Goal: Transaction & Acquisition: Purchase product/service

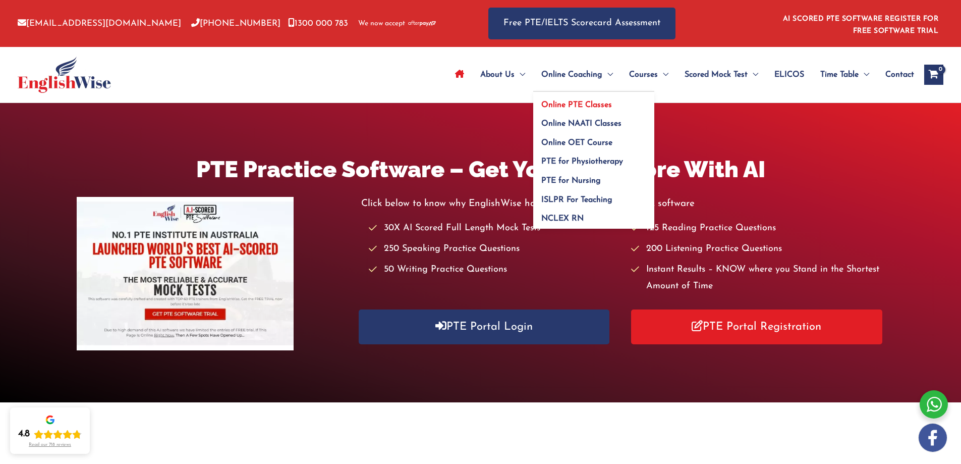
click at [592, 104] on span "Online PTE Classes" at bounding box center [577, 105] width 71 height 8
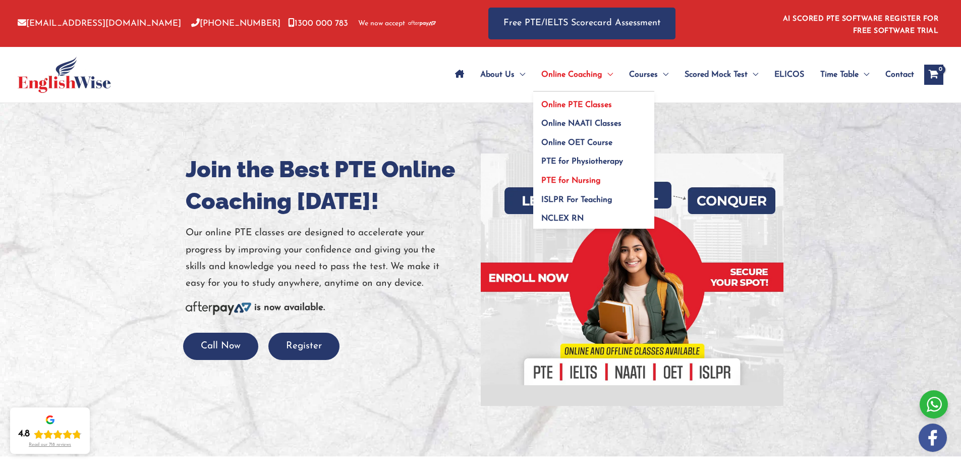
click at [581, 181] on span "PTE for Nursing" at bounding box center [572, 181] width 60 height 8
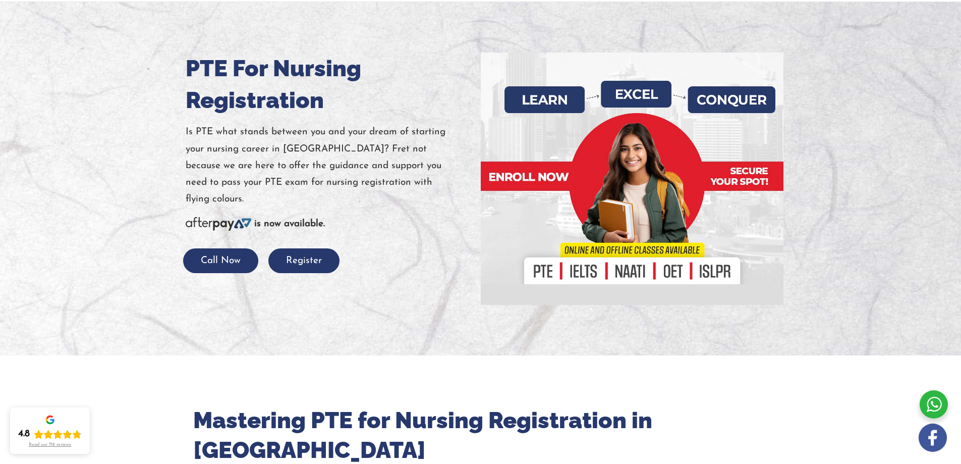
scroll to position [202, 0]
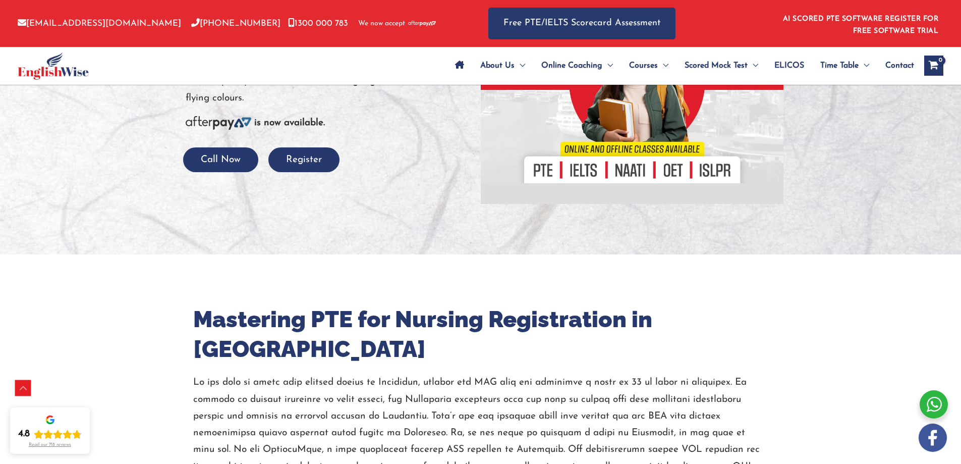
click at [315, 156] on div at bounding box center [480, 77] width 961 height 353
click at [307, 147] on button "Register" at bounding box center [303, 159] width 71 height 25
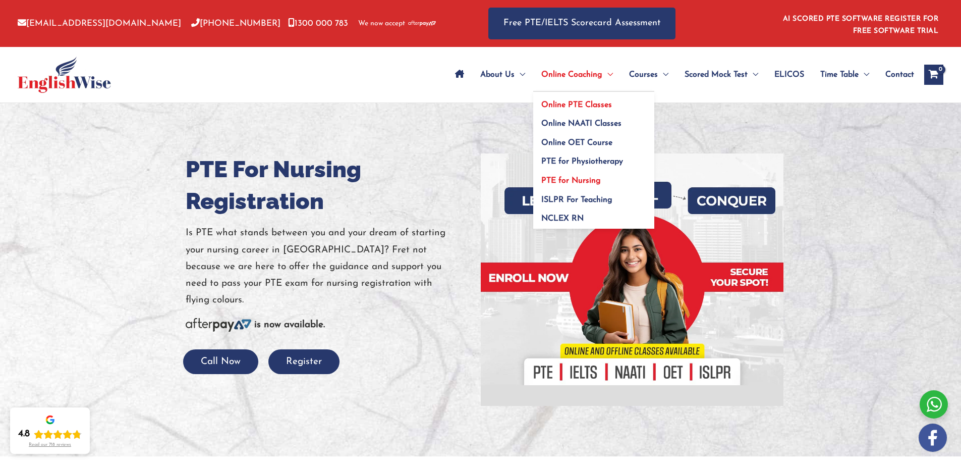
click at [588, 103] on span "Online PTE Classes" at bounding box center [577, 105] width 71 height 8
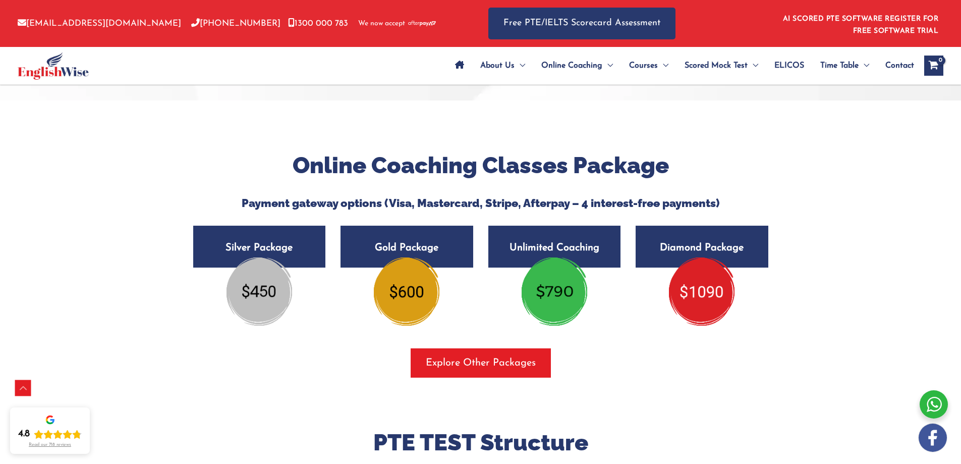
scroll to position [1785, 0]
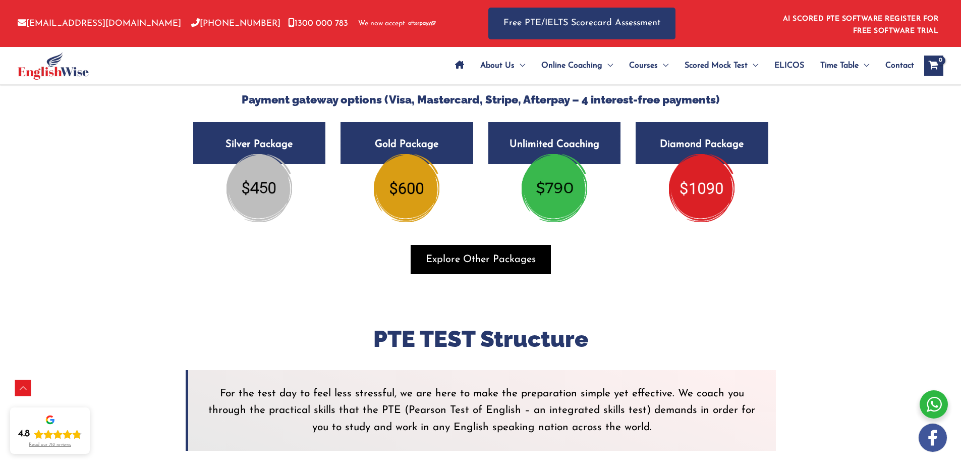
click at [513, 253] on span "Explore Other Packages" at bounding box center [481, 259] width 110 height 14
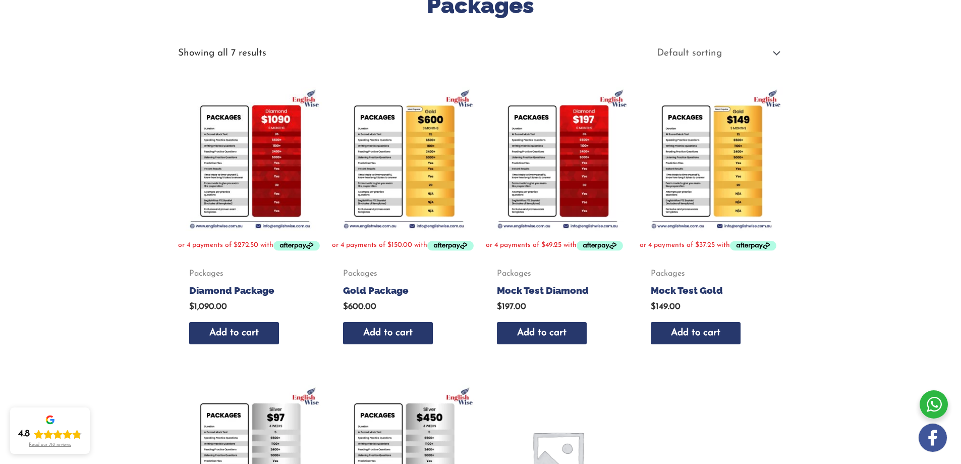
scroll to position [136, 0]
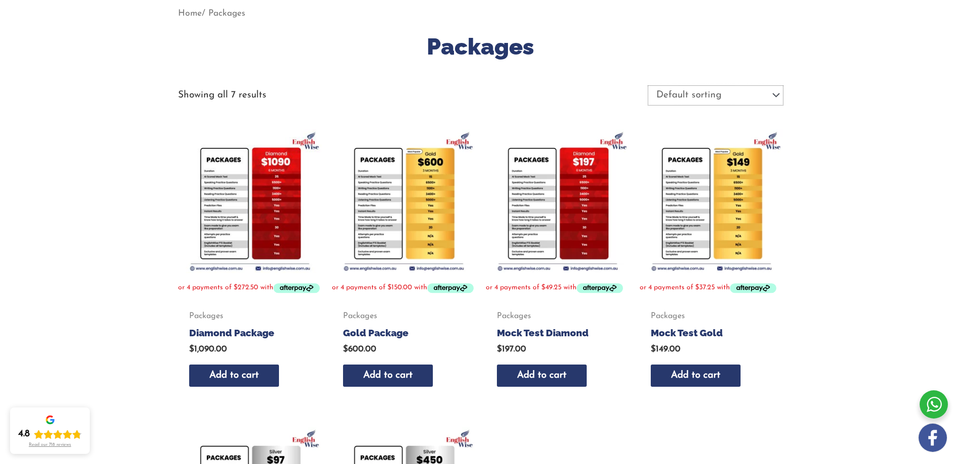
click at [707, 96] on select "Default sorting Sort by popularity Sort by latest Sort by price: low to high So…" at bounding box center [715, 95] width 135 height 20
select select "price"
click at [648, 85] on select "Default sorting Sort by popularity Sort by latest Sort by price: low to high So…" at bounding box center [715, 95] width 135 height 20
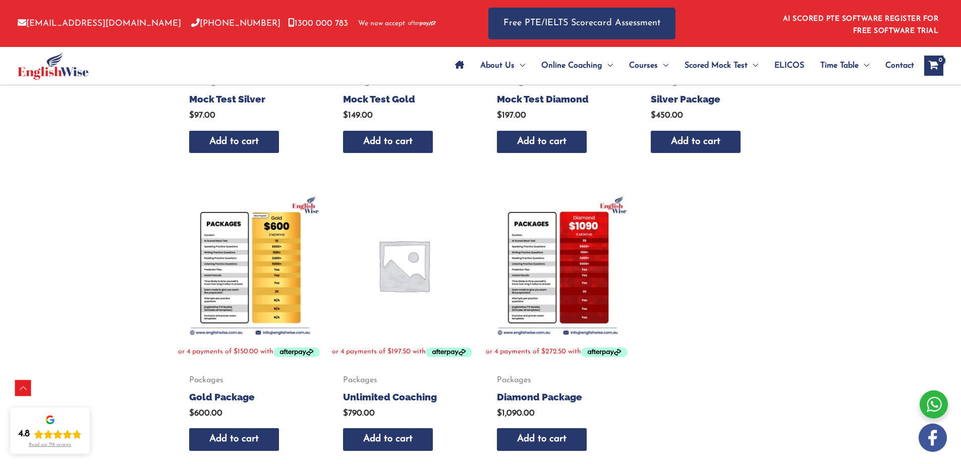
scroll to position [371, 0]
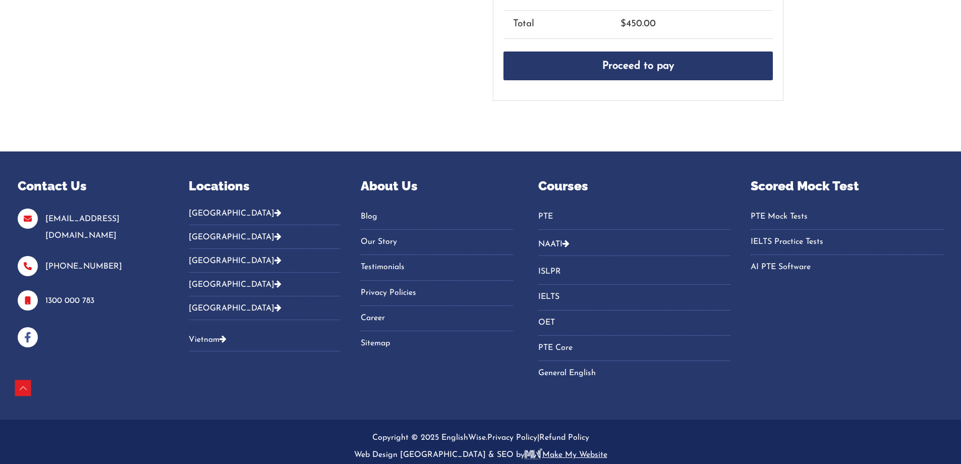
scroll to position [101, 0]
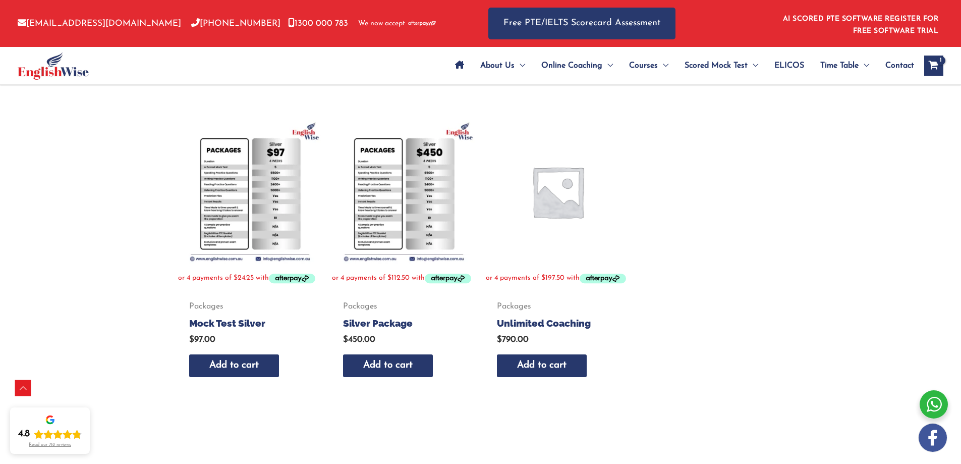
scroll to position [439, 0]
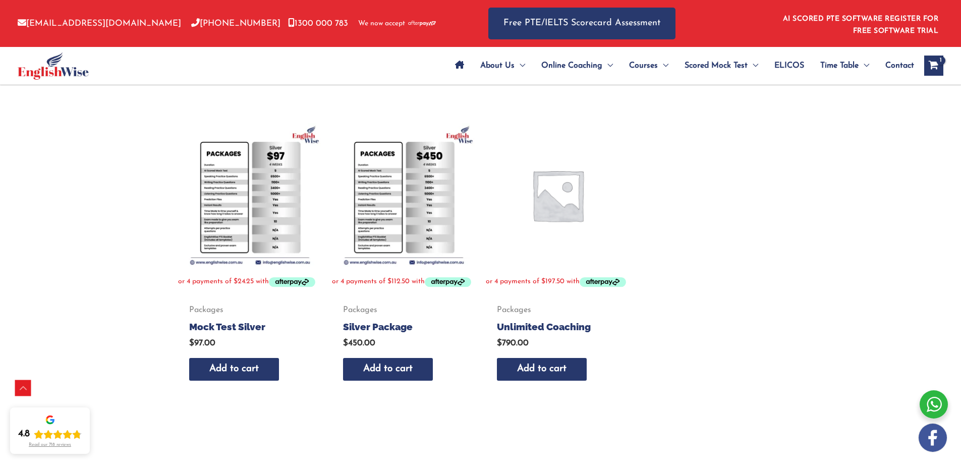
click at [217, 198] on img at bounding box center [250, 195] width 144 height 144
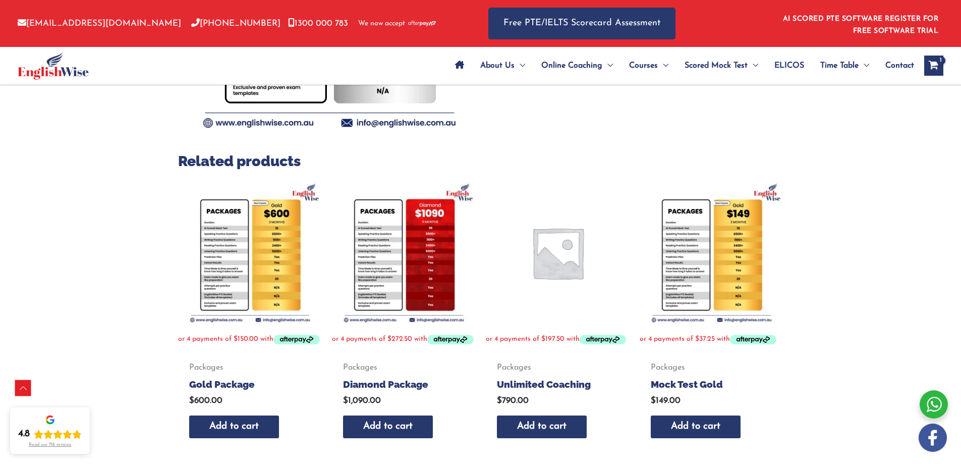
scroll to position [303, 0]
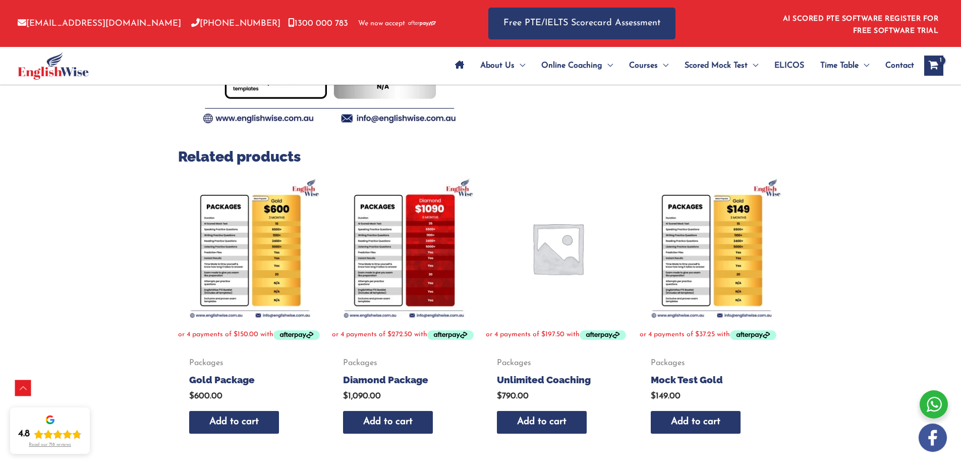
click at [232, 252] on img at bounding box center [250, 248] width 144 height 144
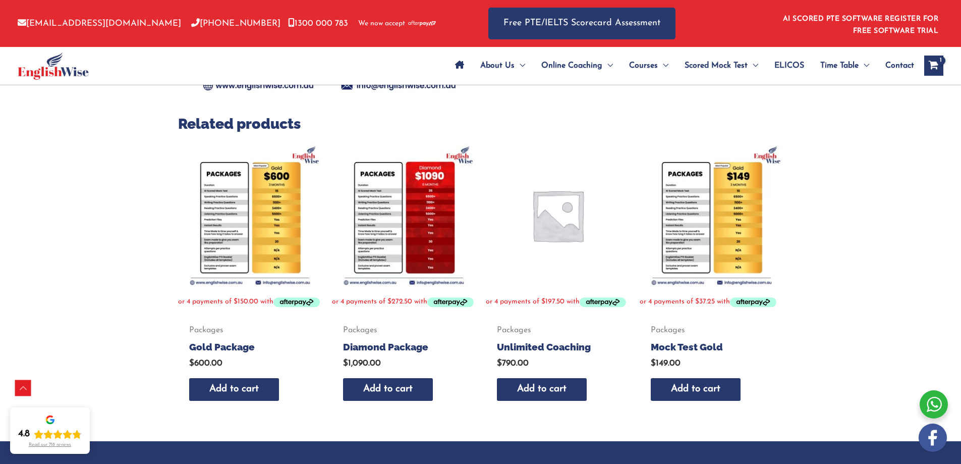
scroll to position [353, 0]
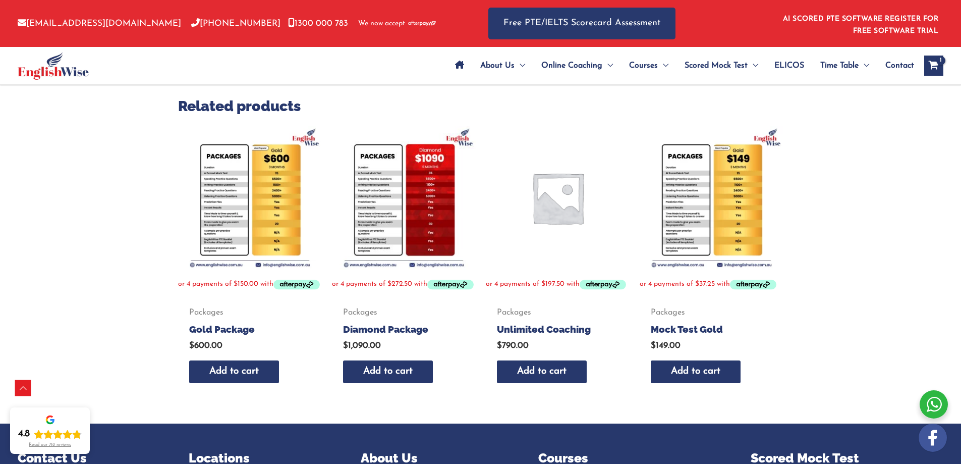
click at [720, 189] on img at bounding box center [712, 198] width 144 height 144
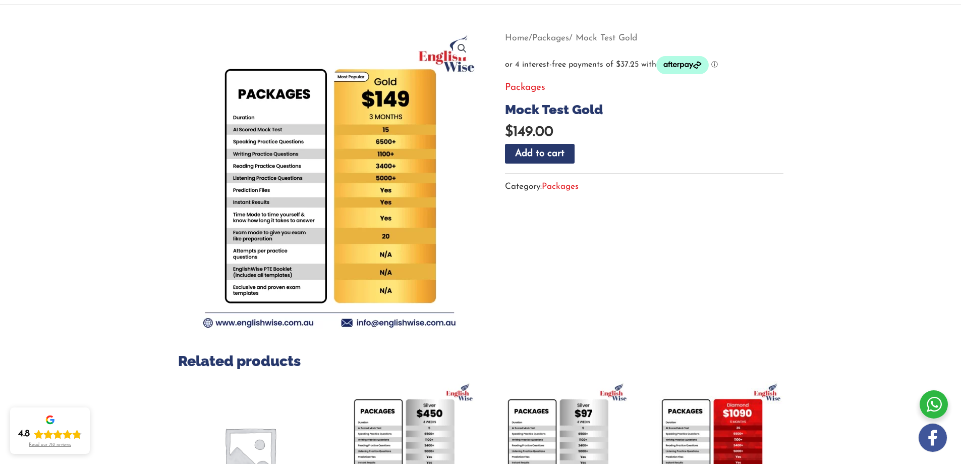
scroll to position [101, 0]
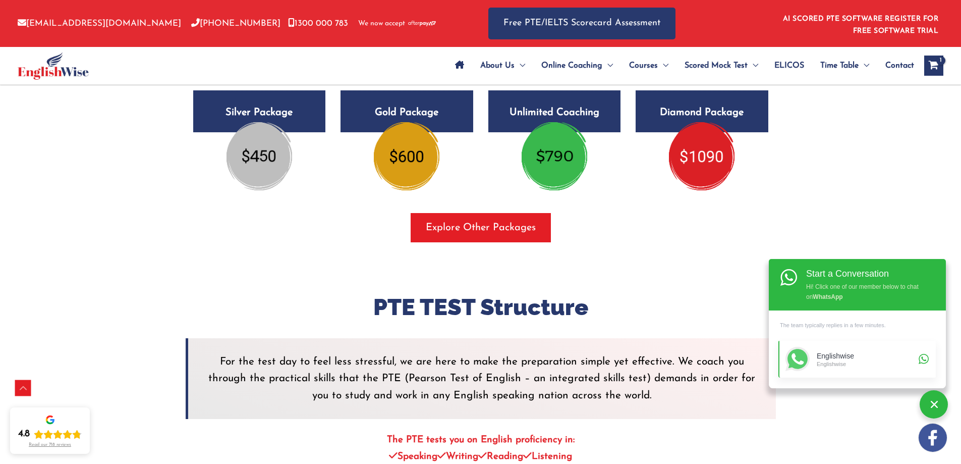
click at [861, 360] on div "Englishwise" at bounding box center [866, 363] width 99 height 7
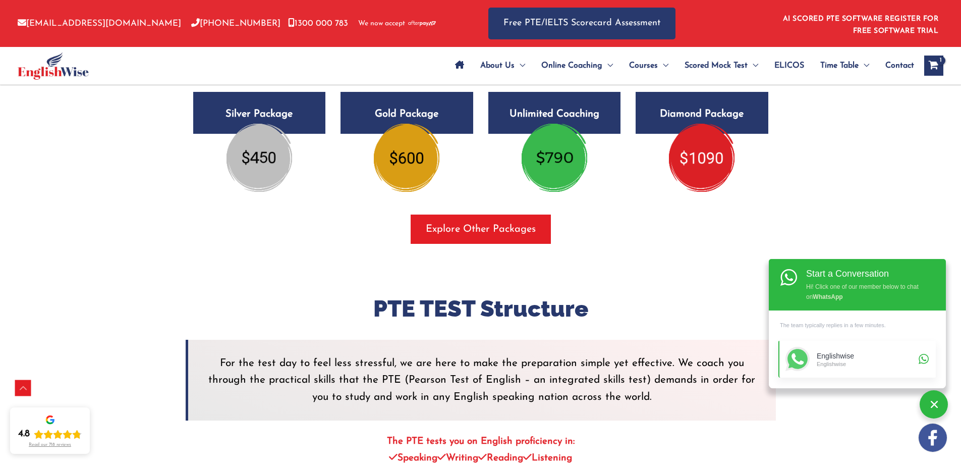
scroll to position [1785, 0]
